Goal: Complete application form

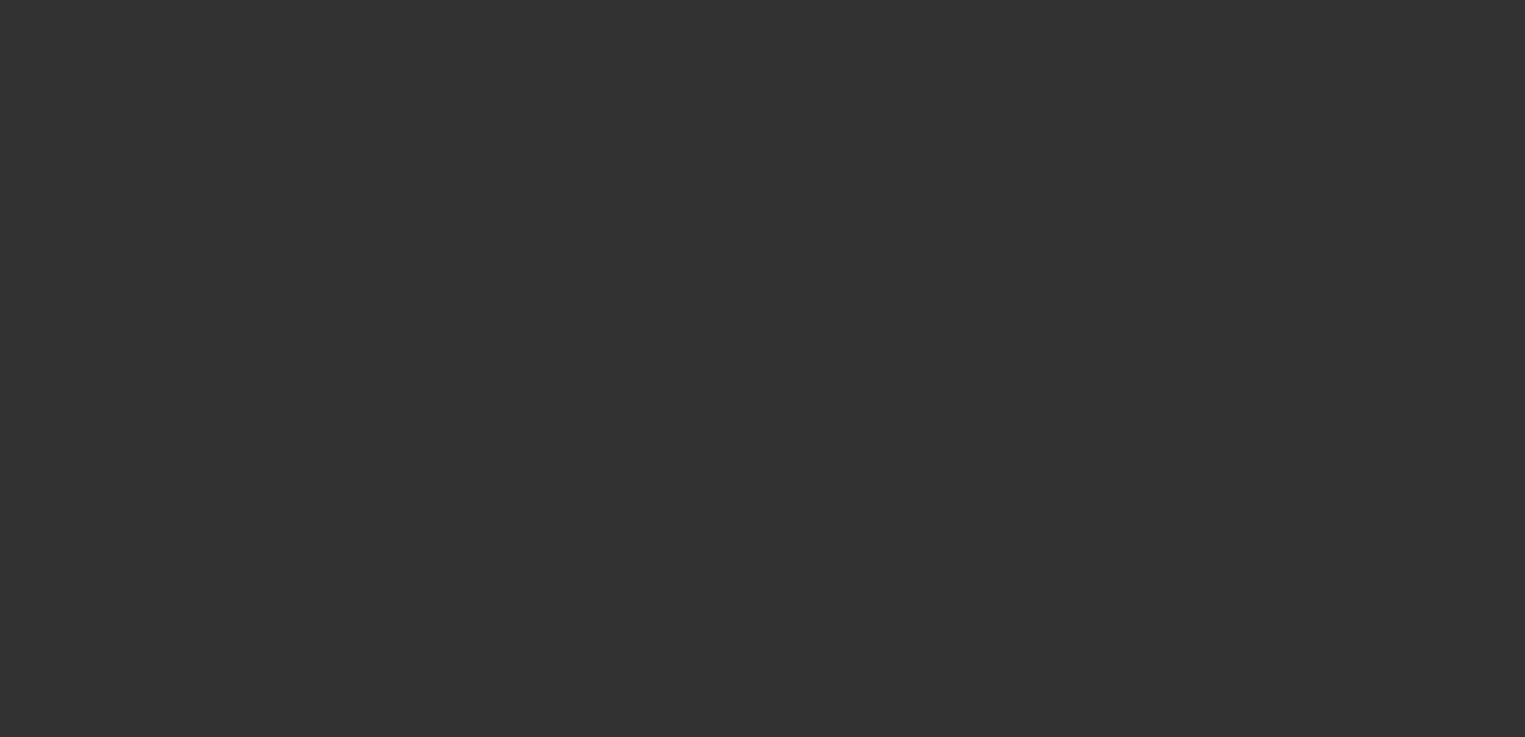
select select "4"
select select "0"
select select "6"
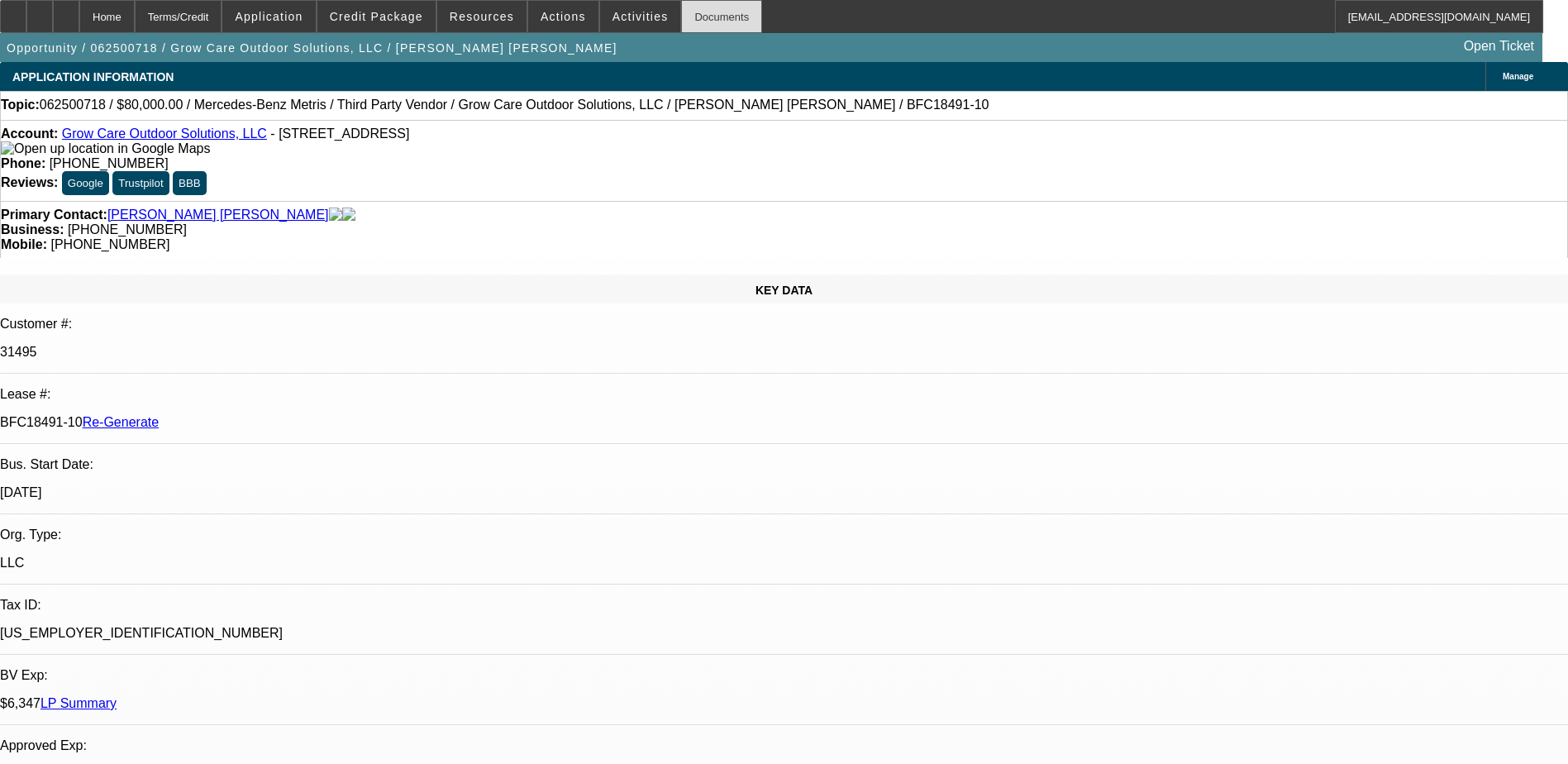
click at [681, 18] on div "Documents" at bounding box center [721, 16] width 81 height 33
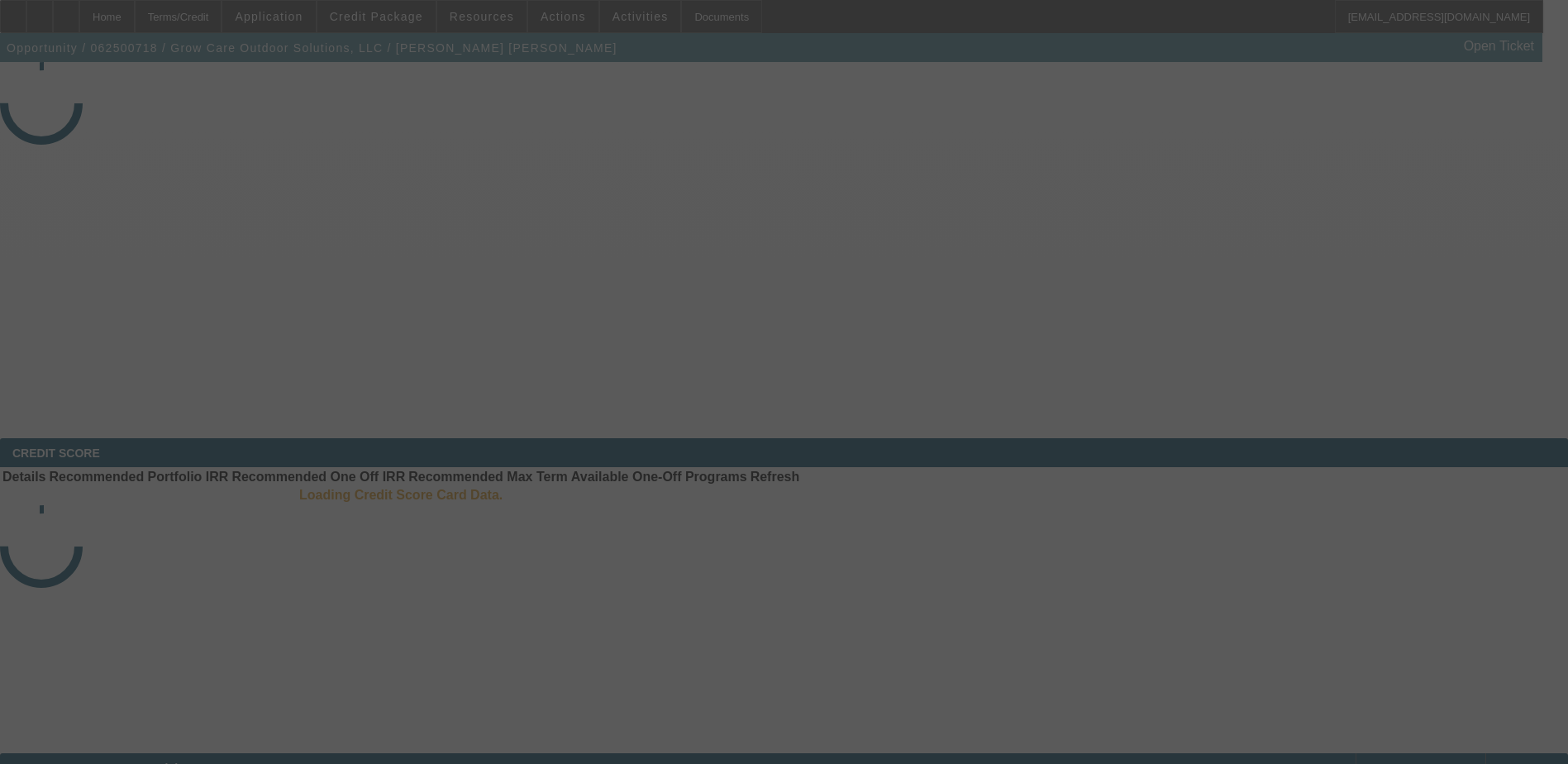
select select "4"
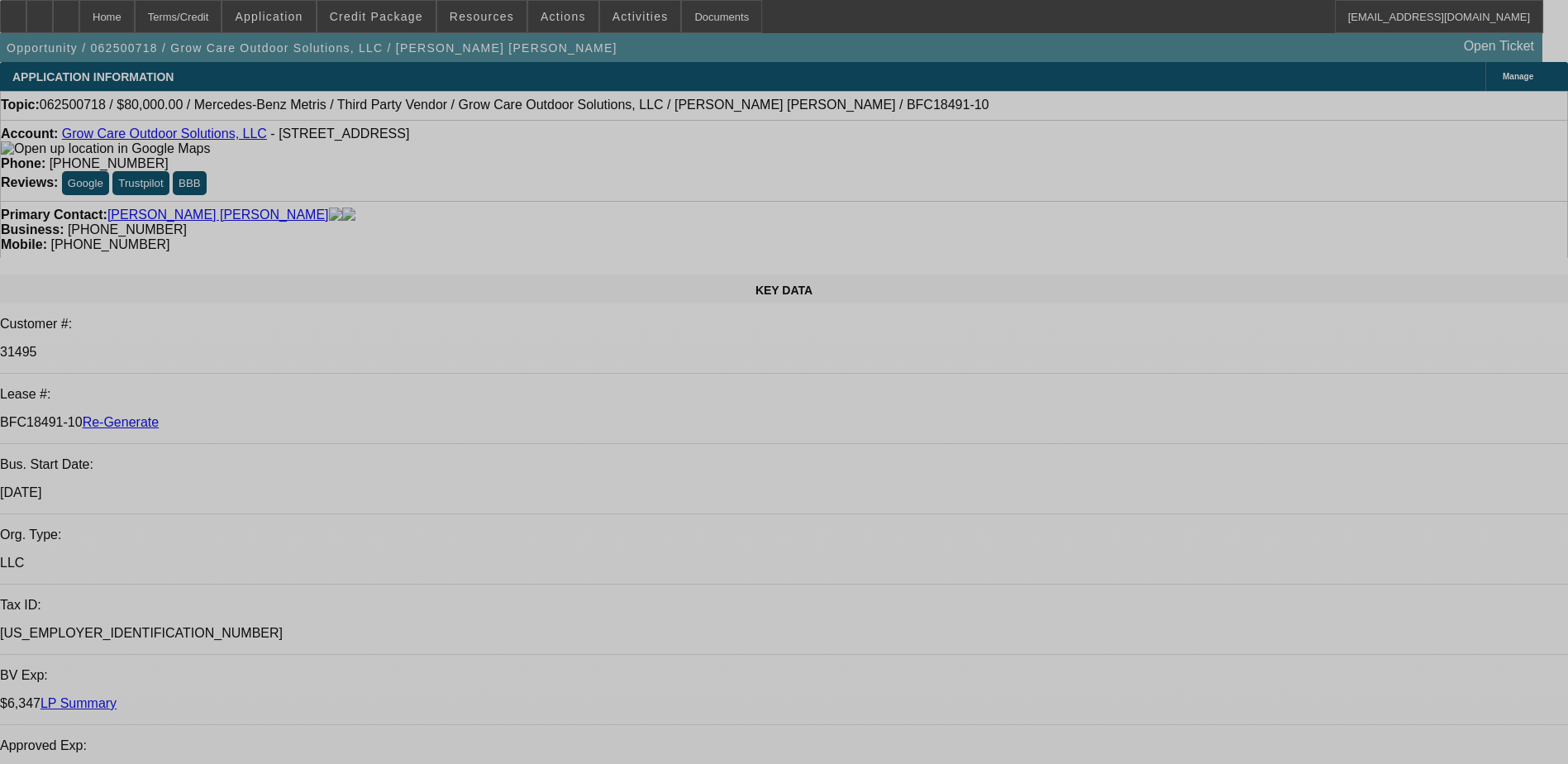
select select "0"
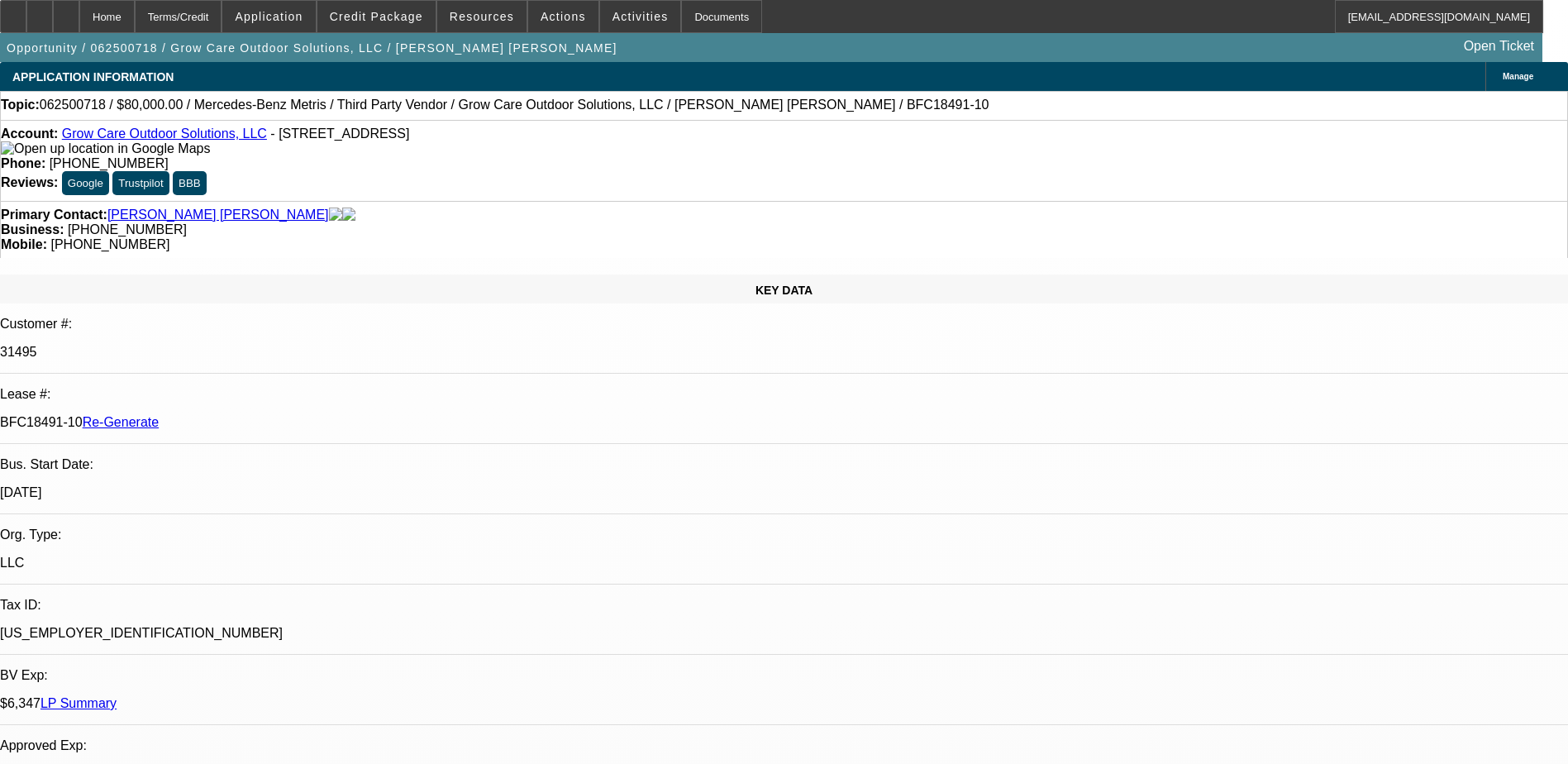
select select "0"
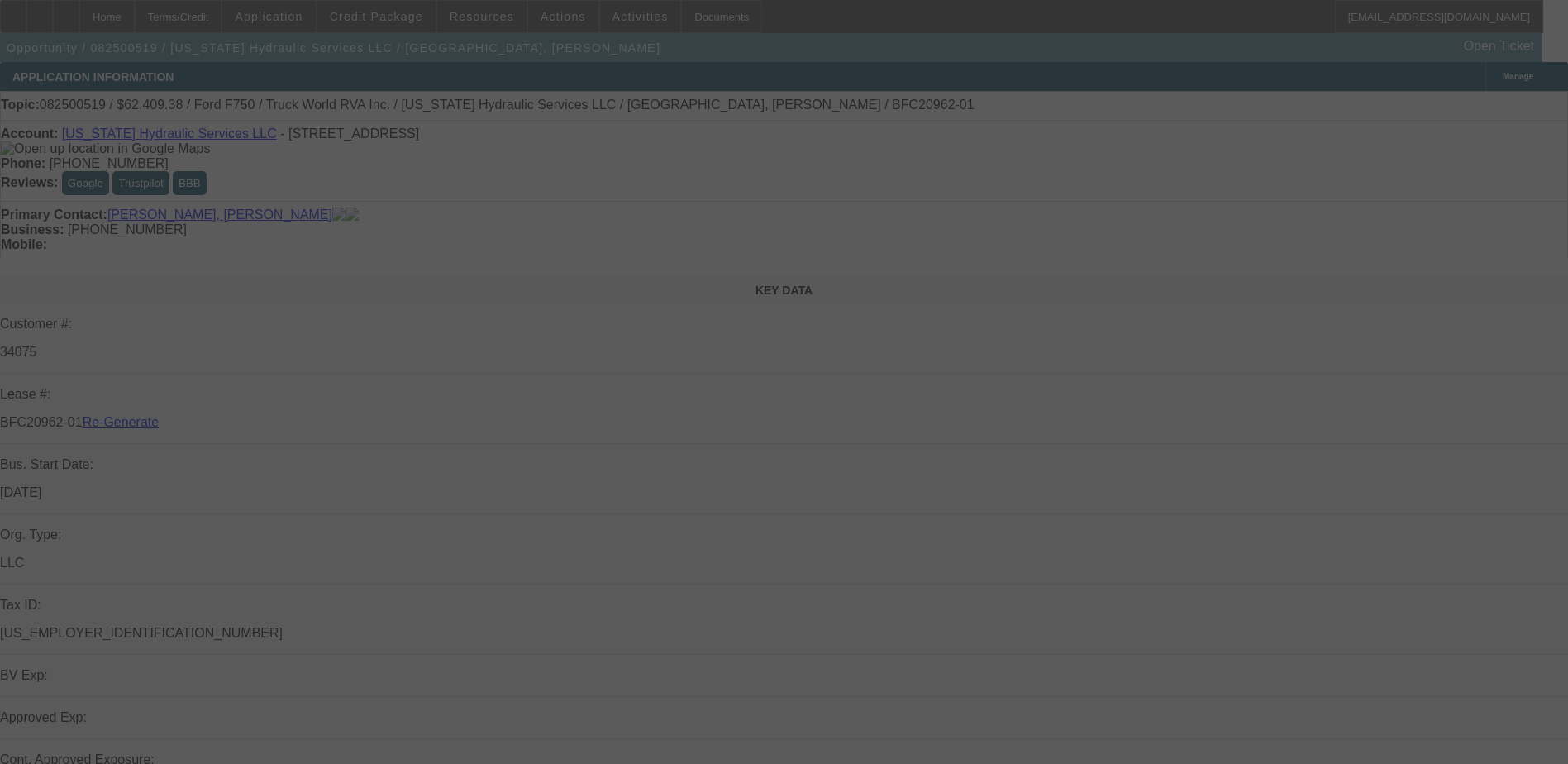
select select "4"
select select "0.1"
select select "0"
select select "2"
select select "0"
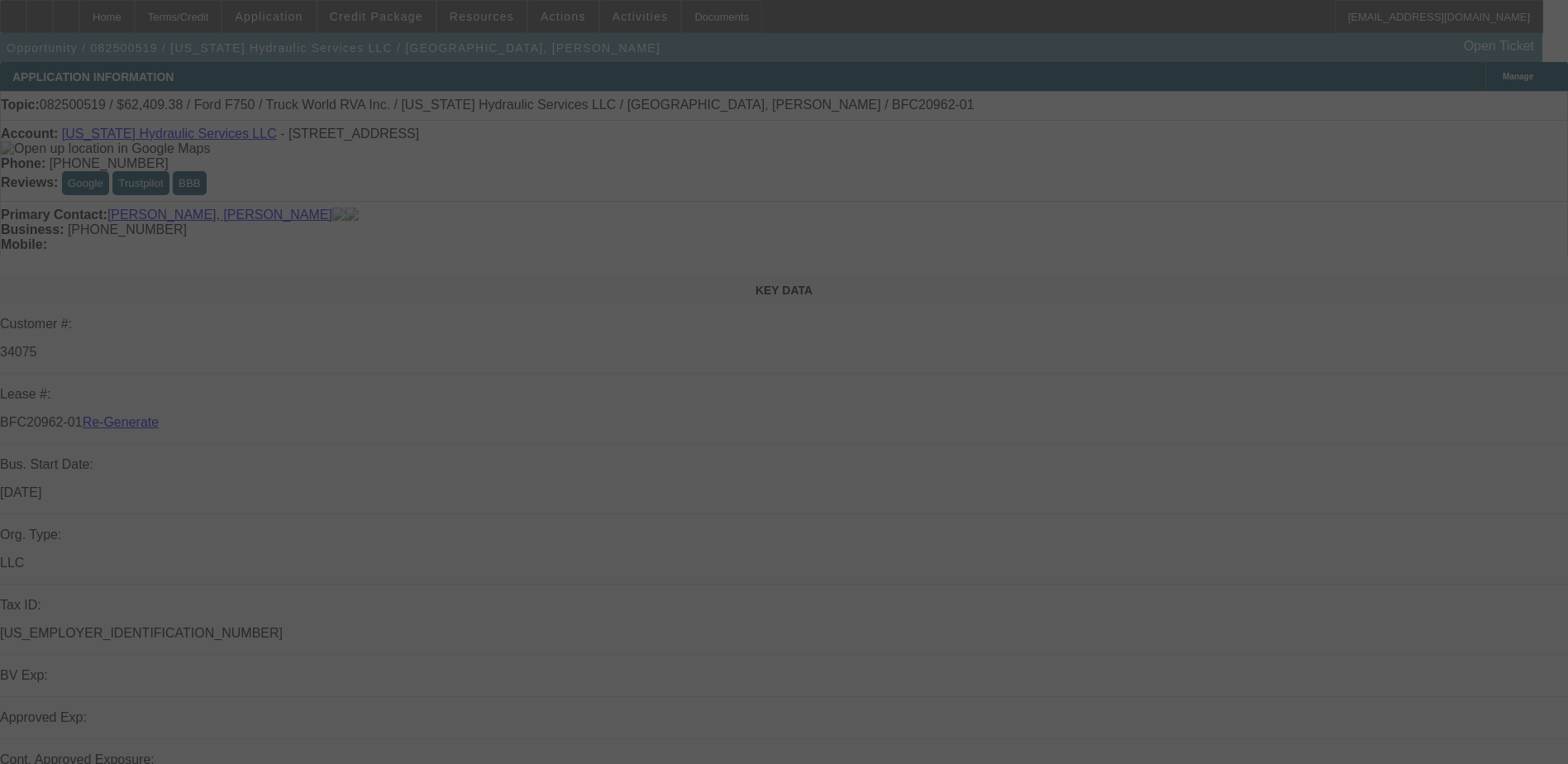
select select "6"
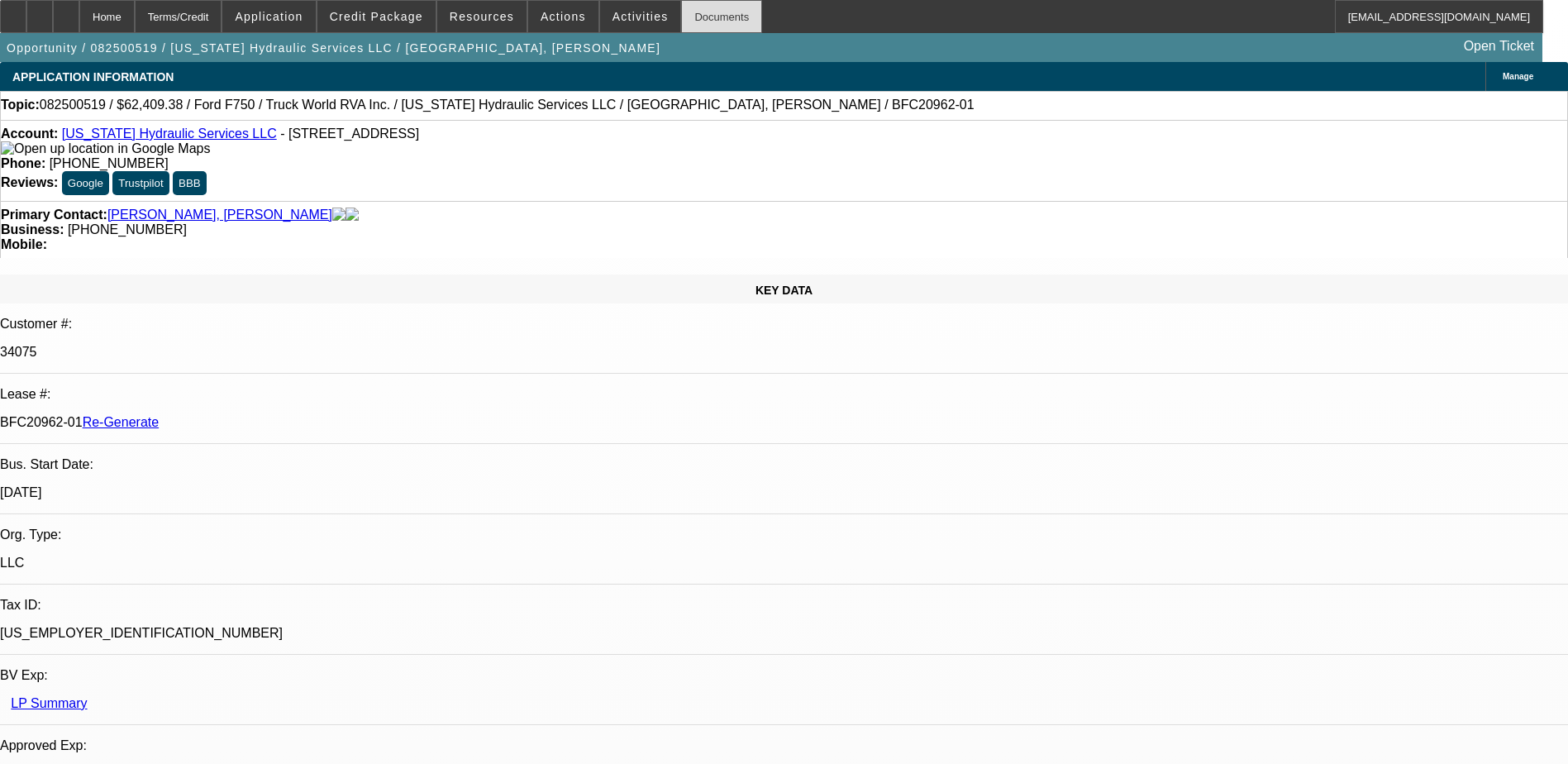
click at [681, 19] on div "Documents" at bounding box center [721, 16] width 81 height 33
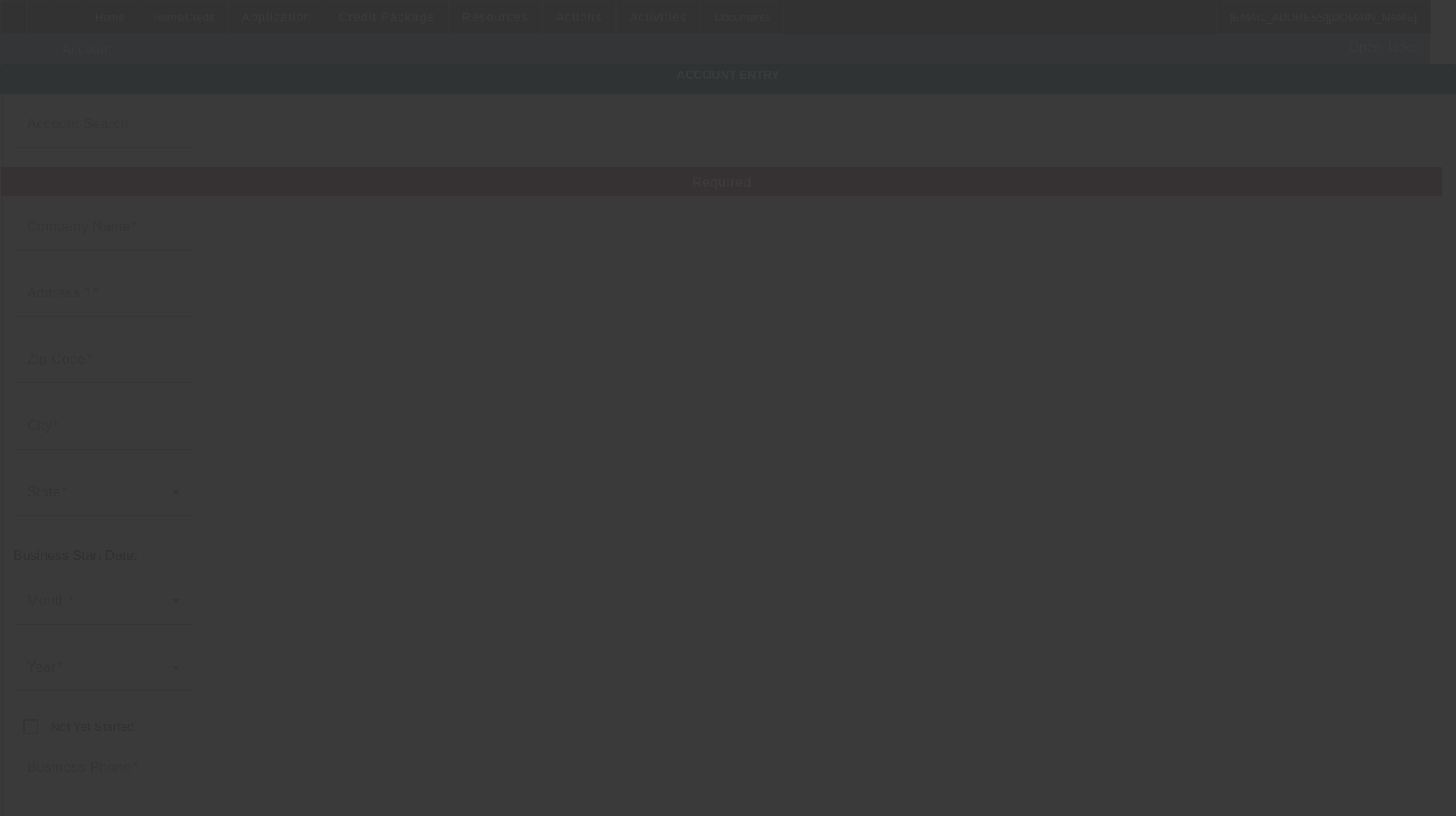
type input "Grow Care Outdoor Solutions, LLC"
type input "[STREET_ADDRESS]"
type input "33903"
type input "[GEOGRAPHIC_DATA][PERSON_NAME]"
type input "[PHONE_NUMBER]"
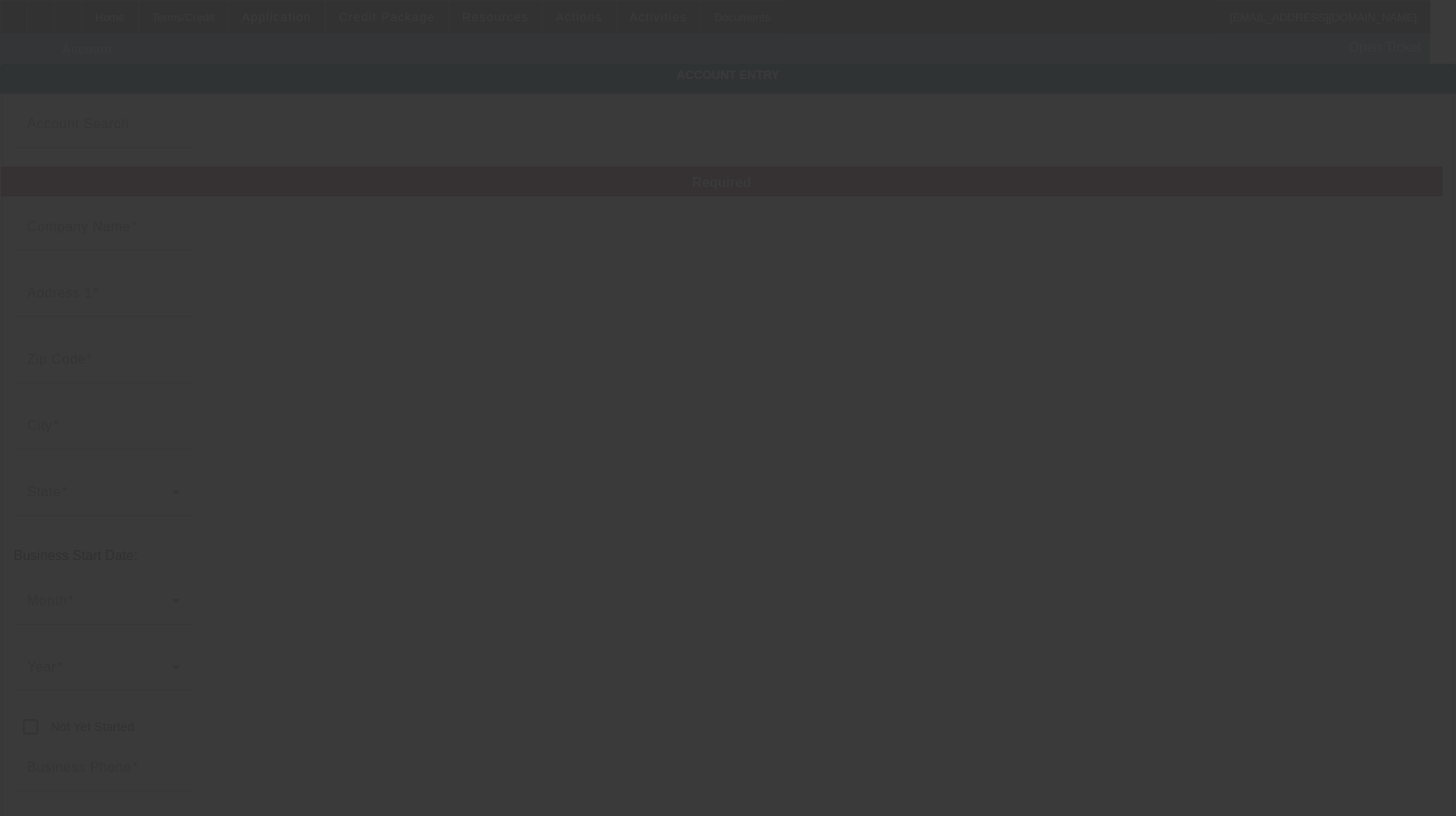
type input "Ste 110"
type input "[EMAIL_ADDRESS][DOMAIN_NAME]"
type input "Lee"
type input "[US_EMPLOYER_IDENTIFICATION_NUMBER]"
type input "Landscape & Tree Care Company"
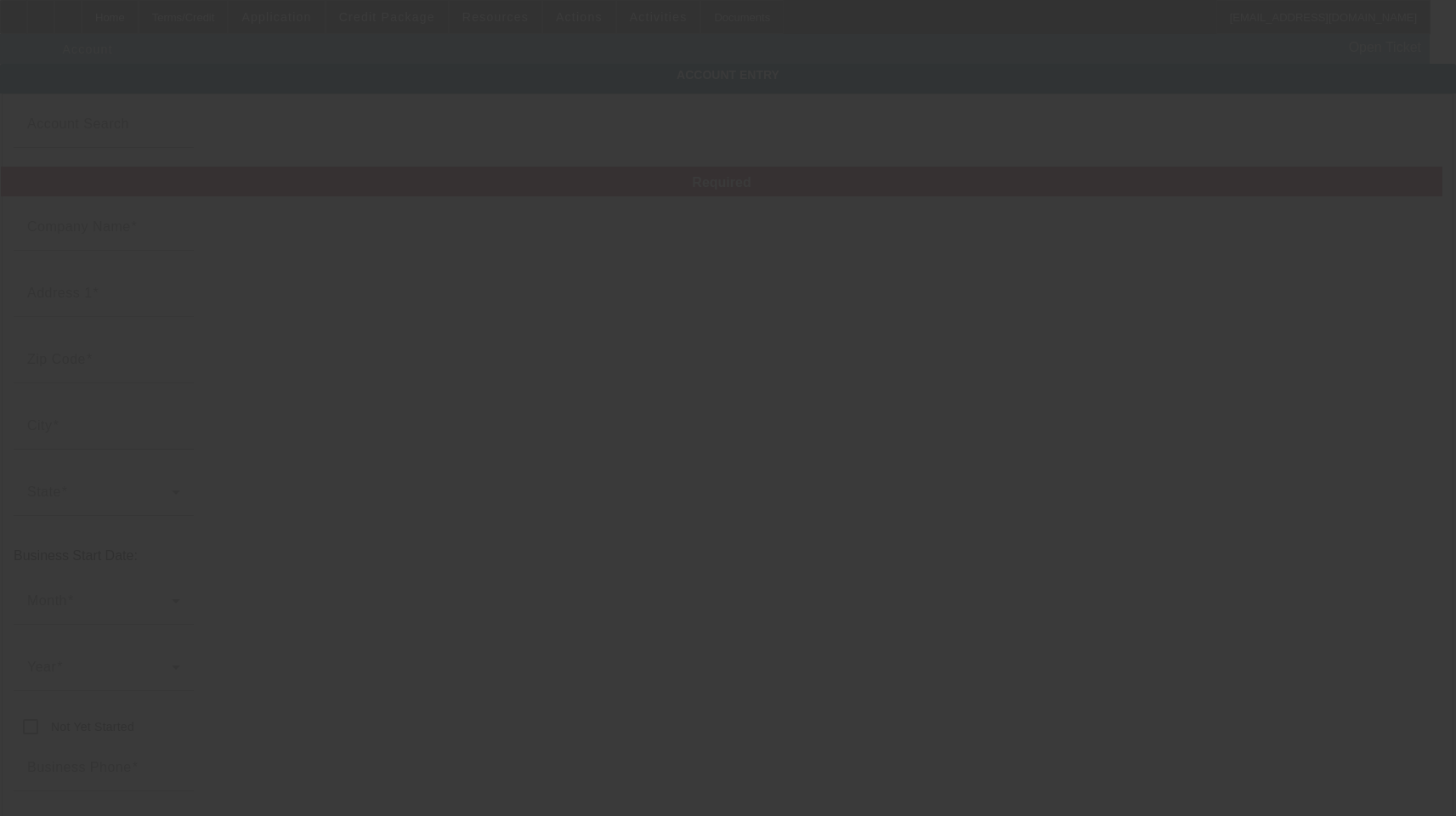
type input "https://www.growcaresolutions.com/"
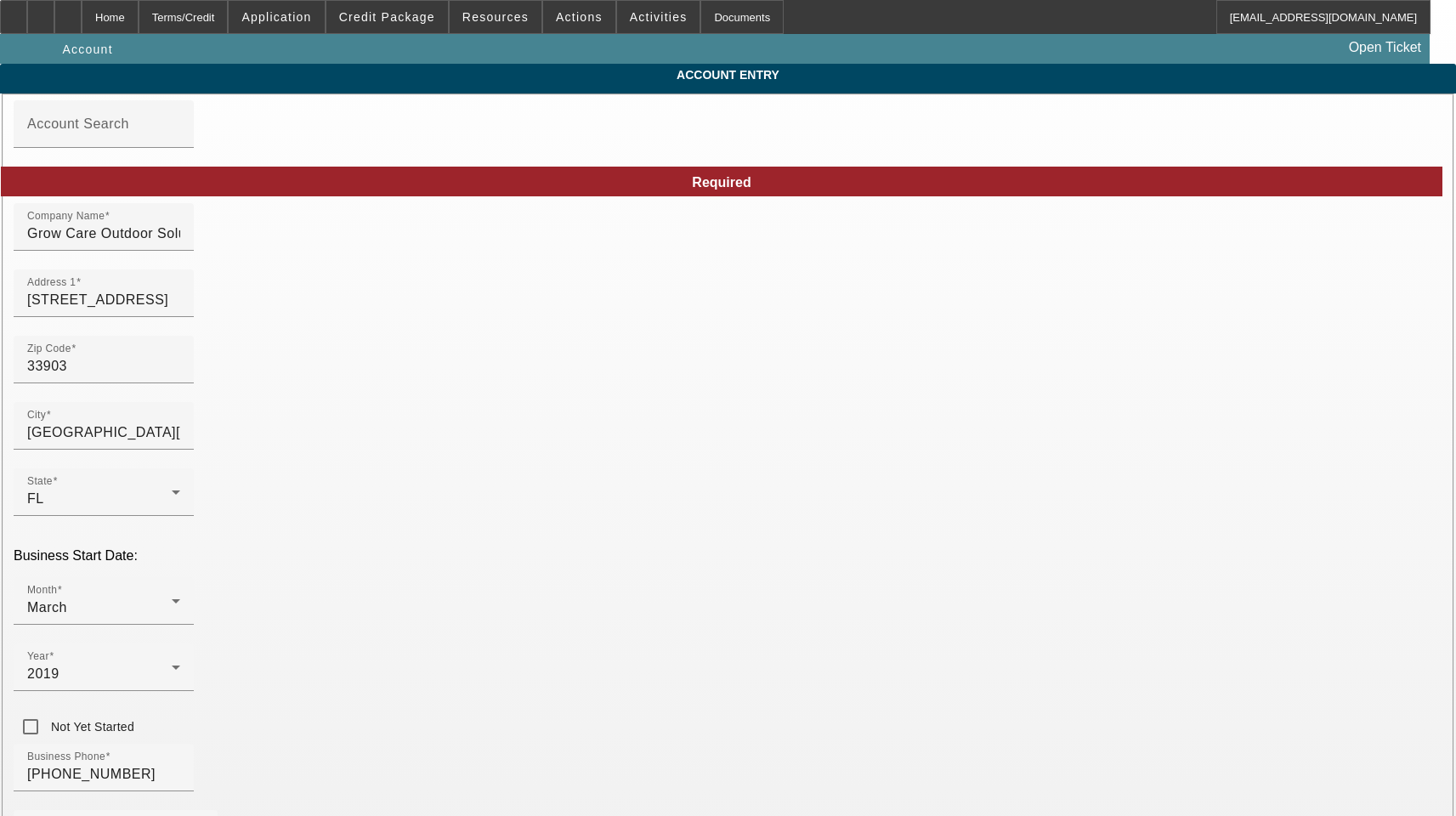
type input "[DATE]"
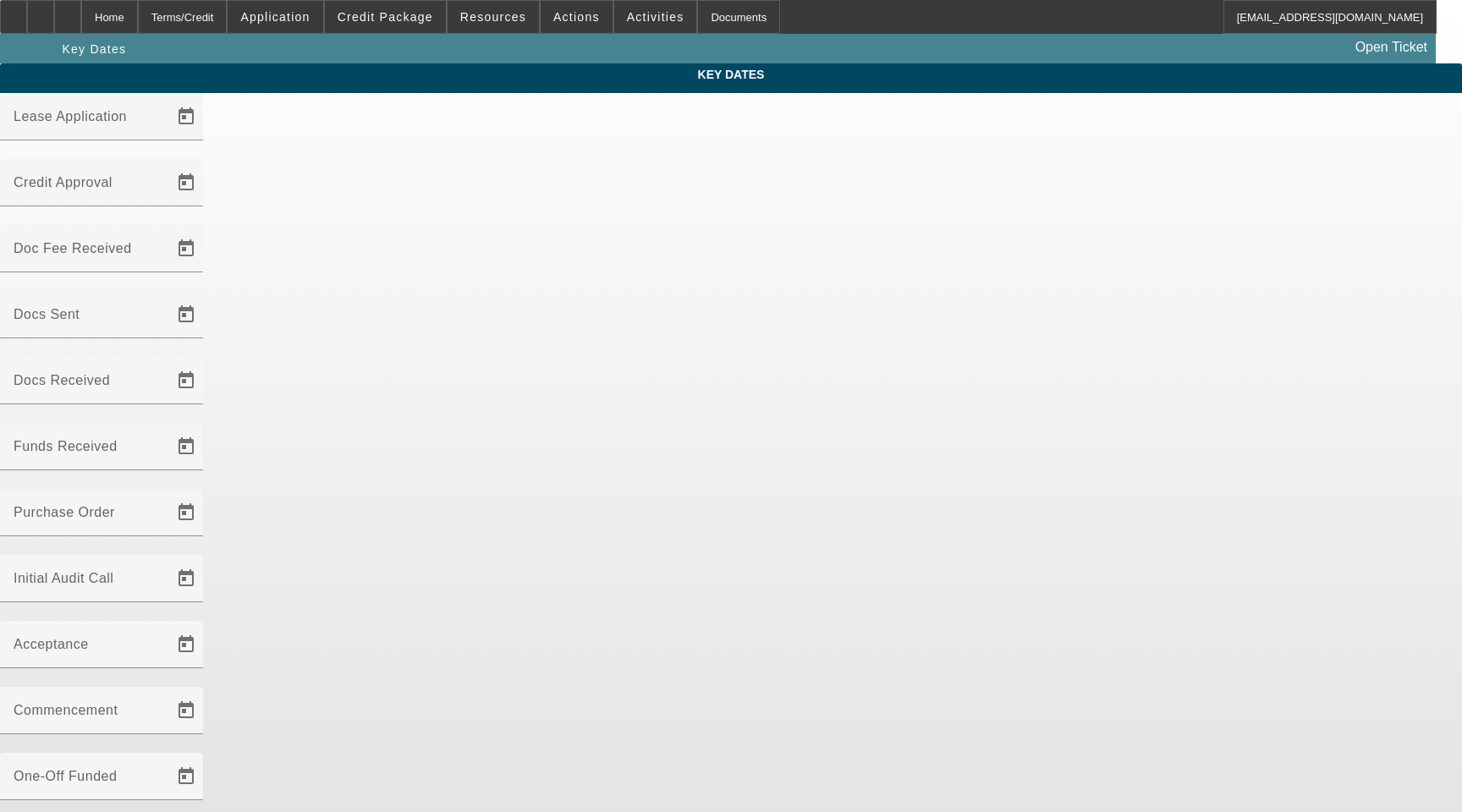
type input "[DATE]"
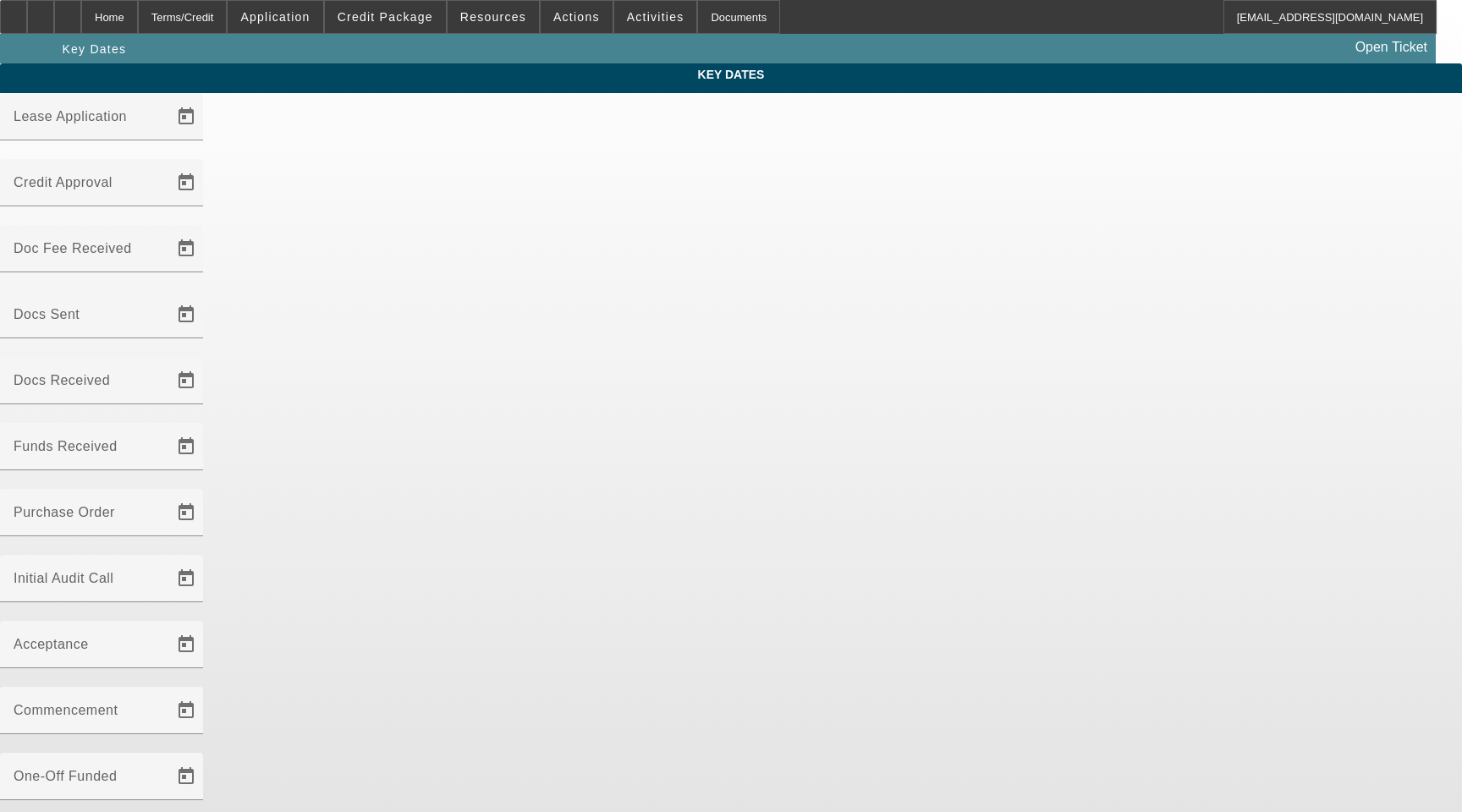
type input "[DATE]"
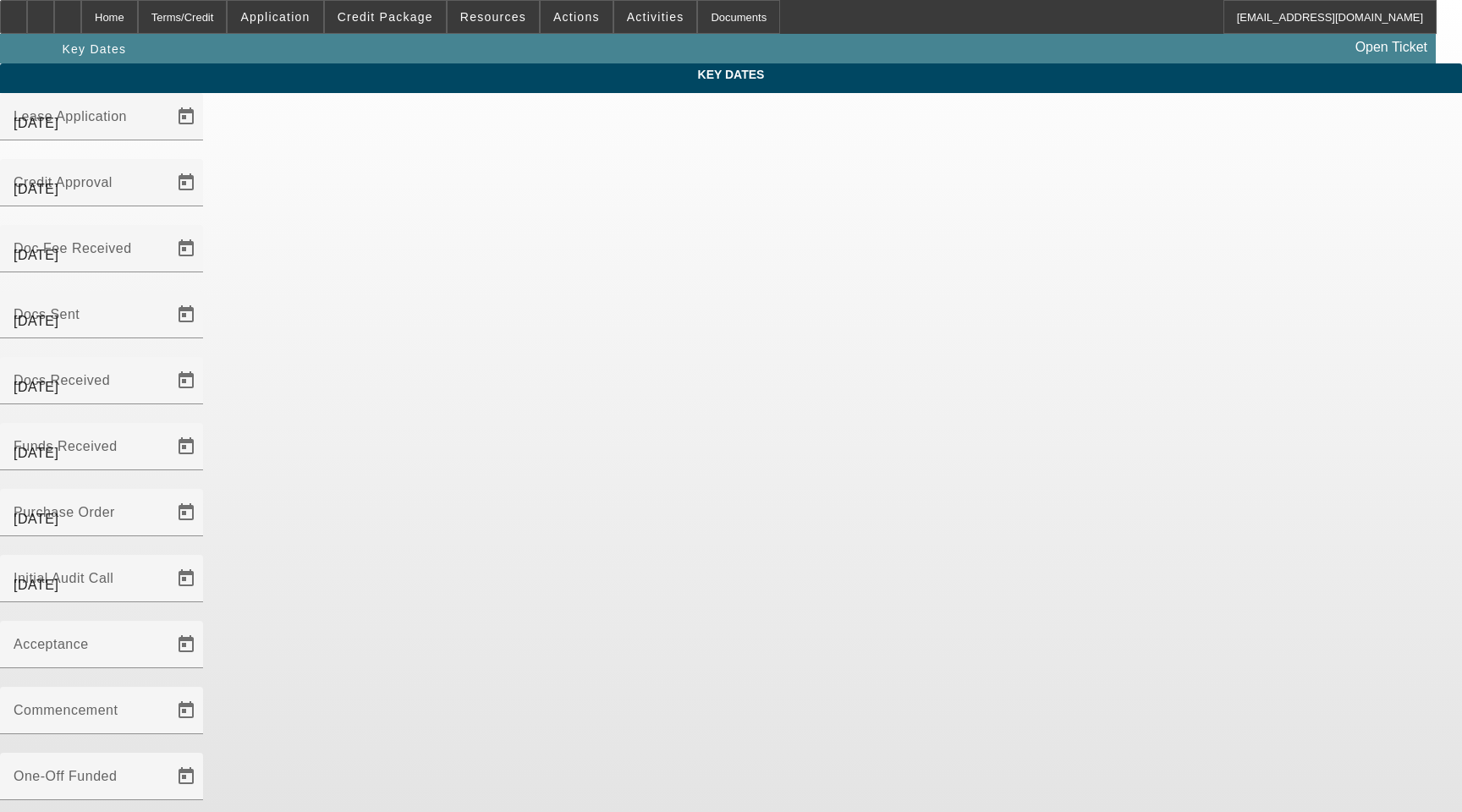
type input "[DATE]"
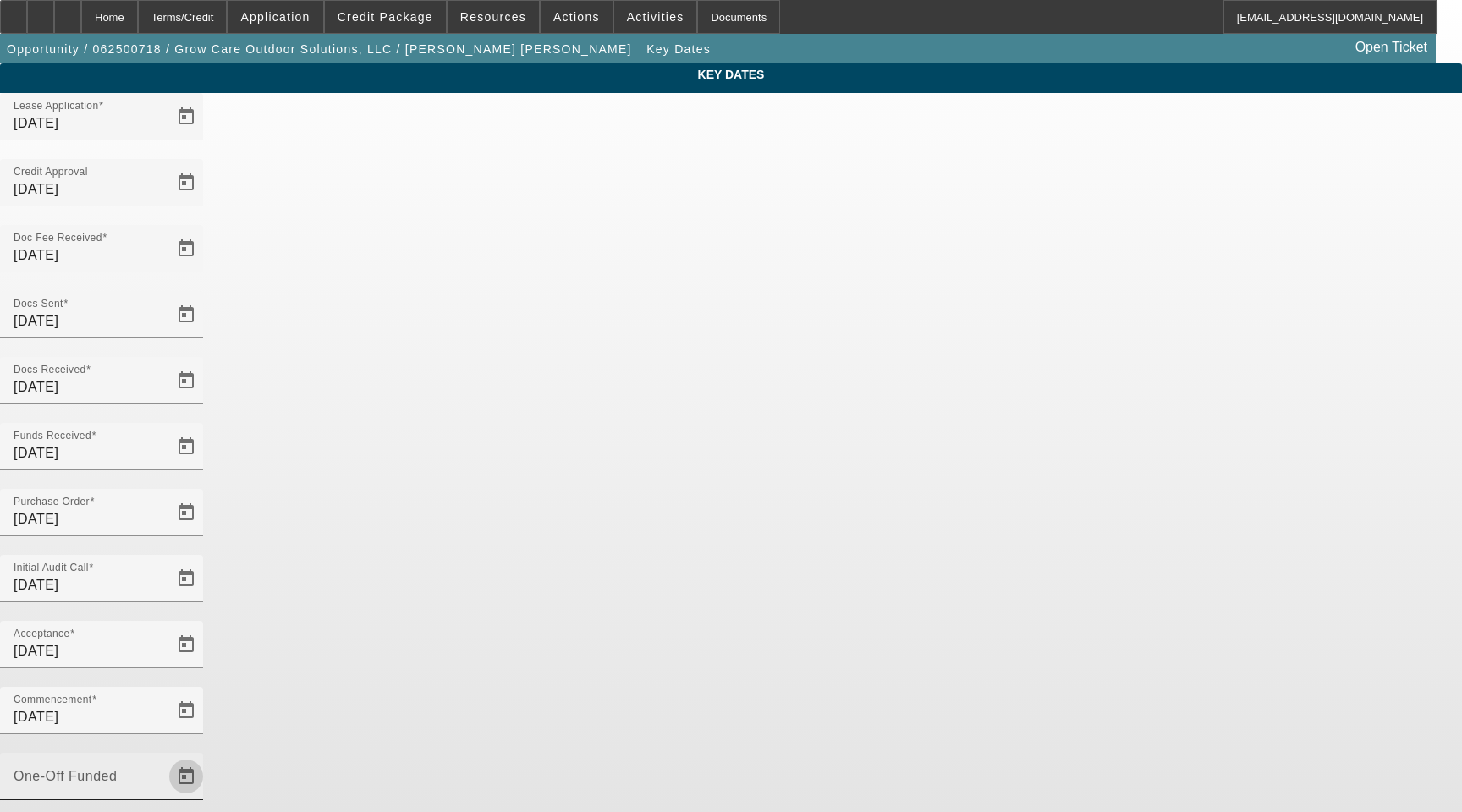
click at [206, 757] on span "Open calendar" at bounding box center [186, 777] width 41 height 41
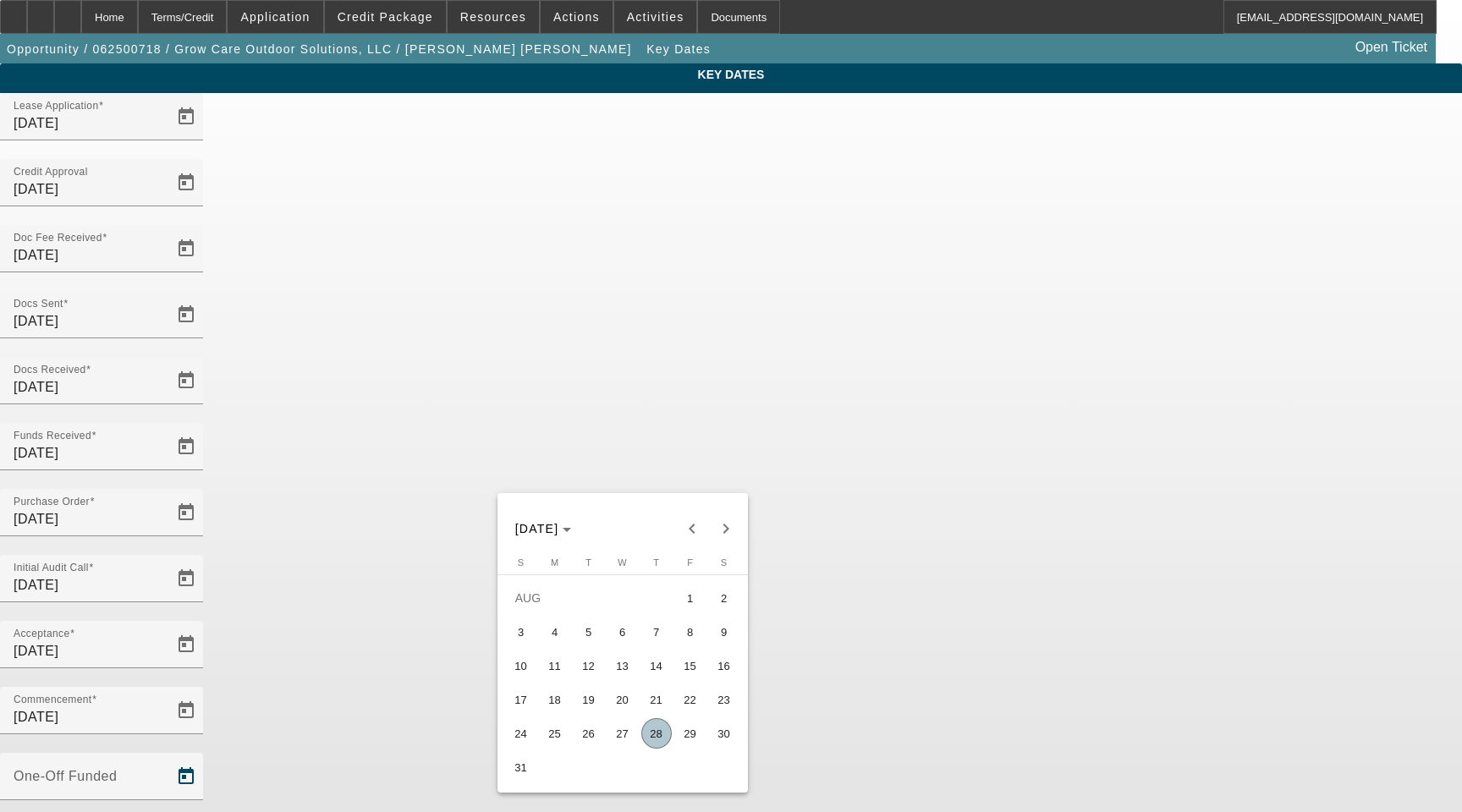
click at [658, 736] on span "28" at bounding box center [657, 734] width 31 height 31
type input "[DATE]"
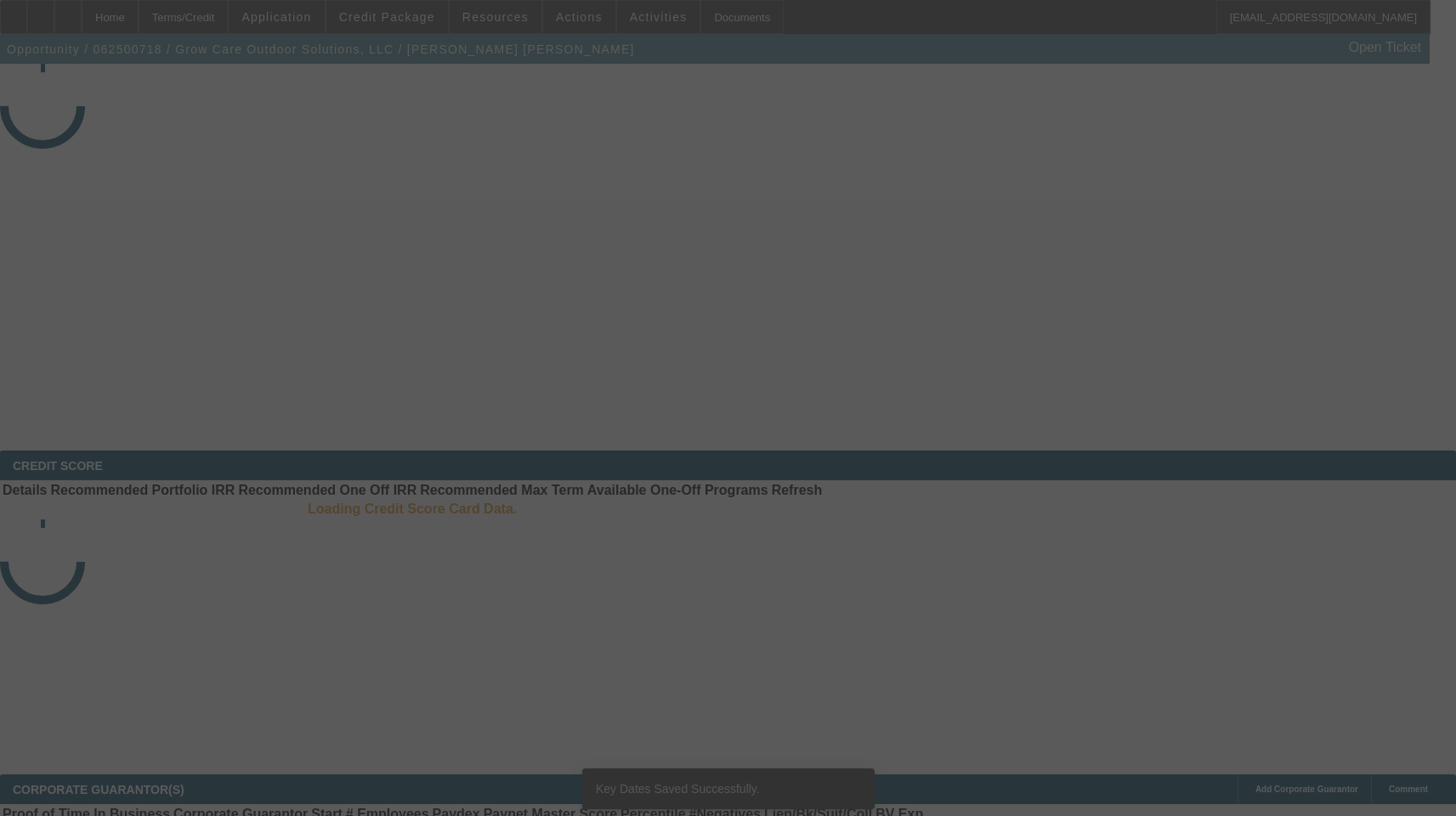
select select "4"
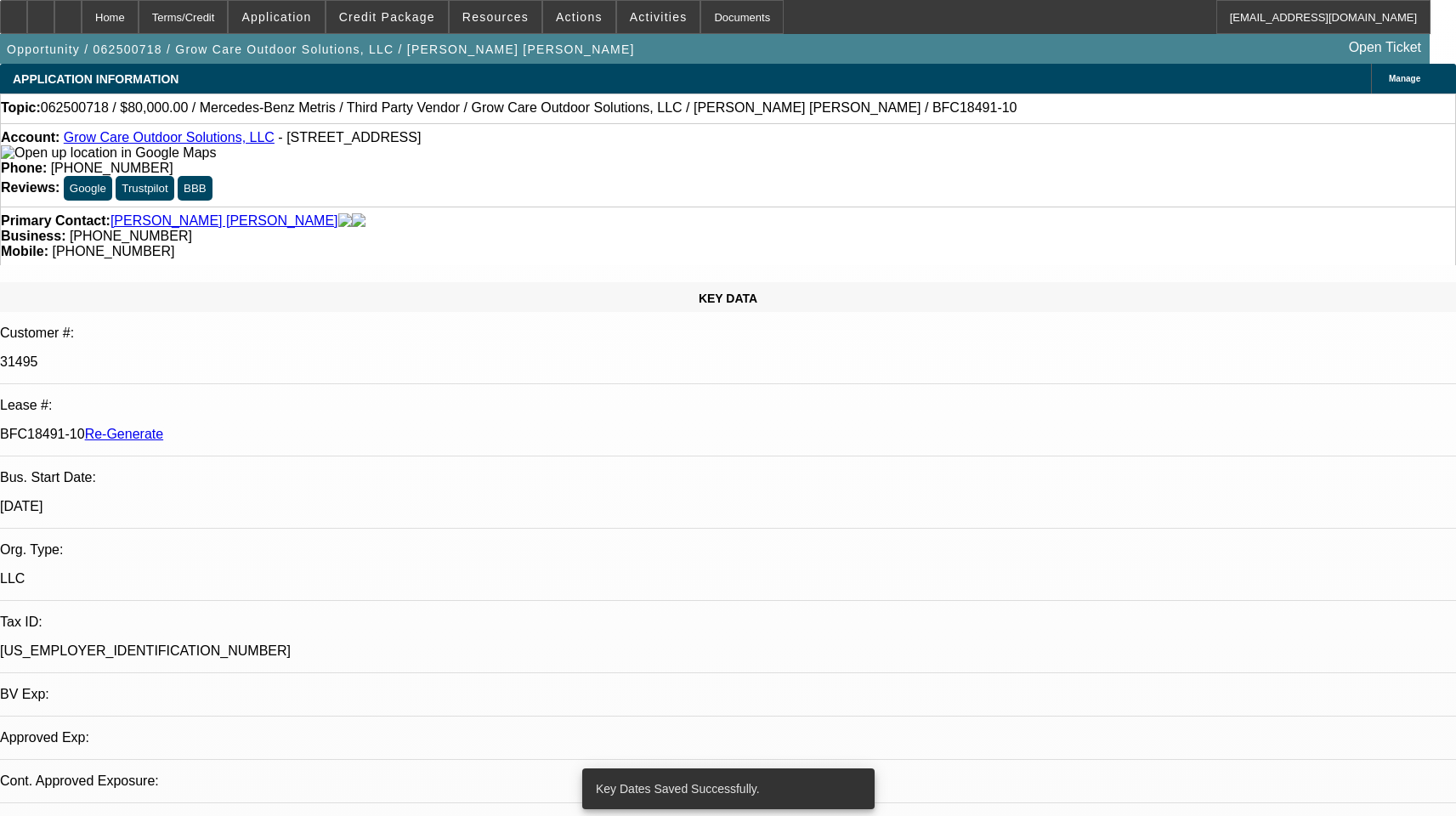
select select "0"
select select "1"
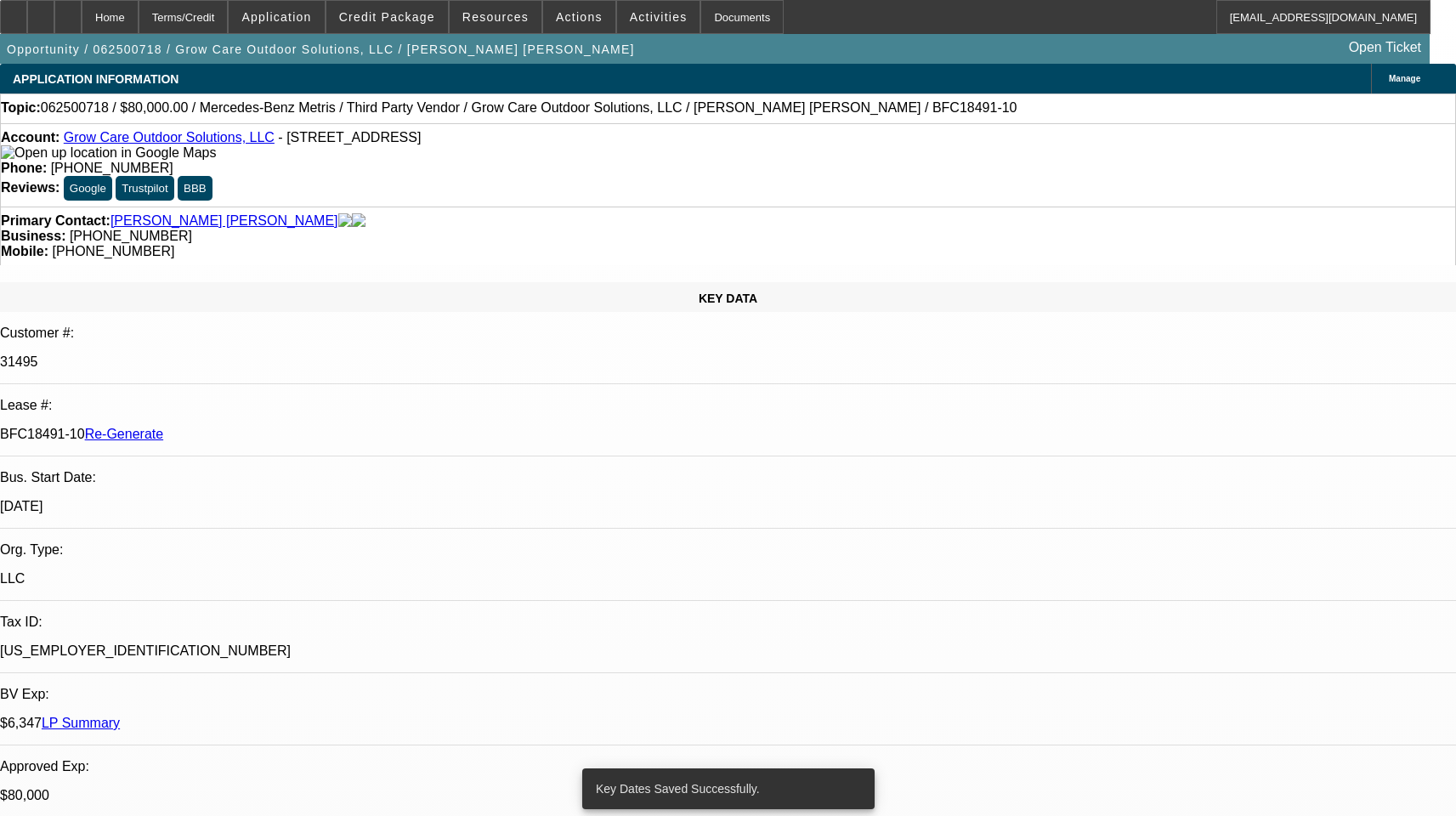
select select "6"
